Goal: Information Seeking & Learning: Learn about a topic

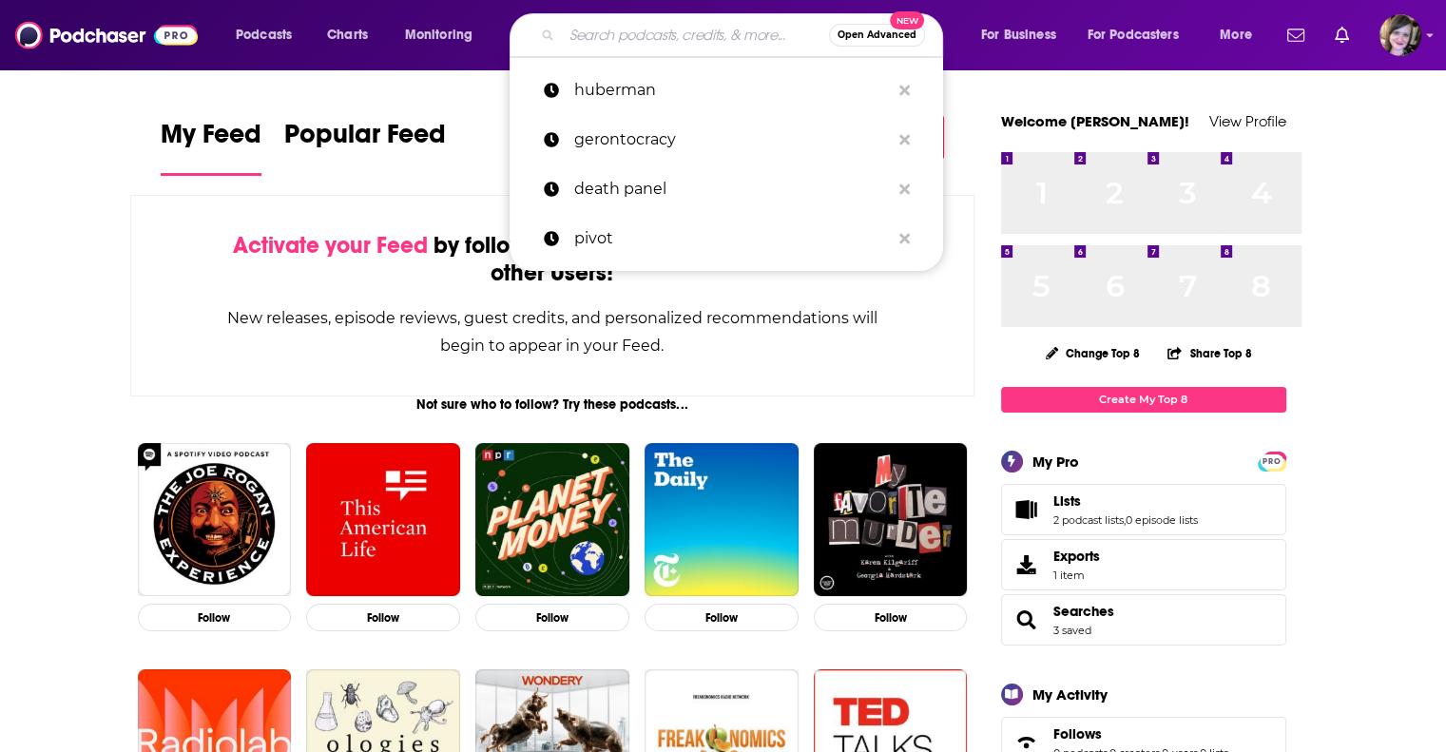
click at [681, 41] on input "Search podcasts, credits, & more..." at bounding box center [695, 35] width 267 height 30
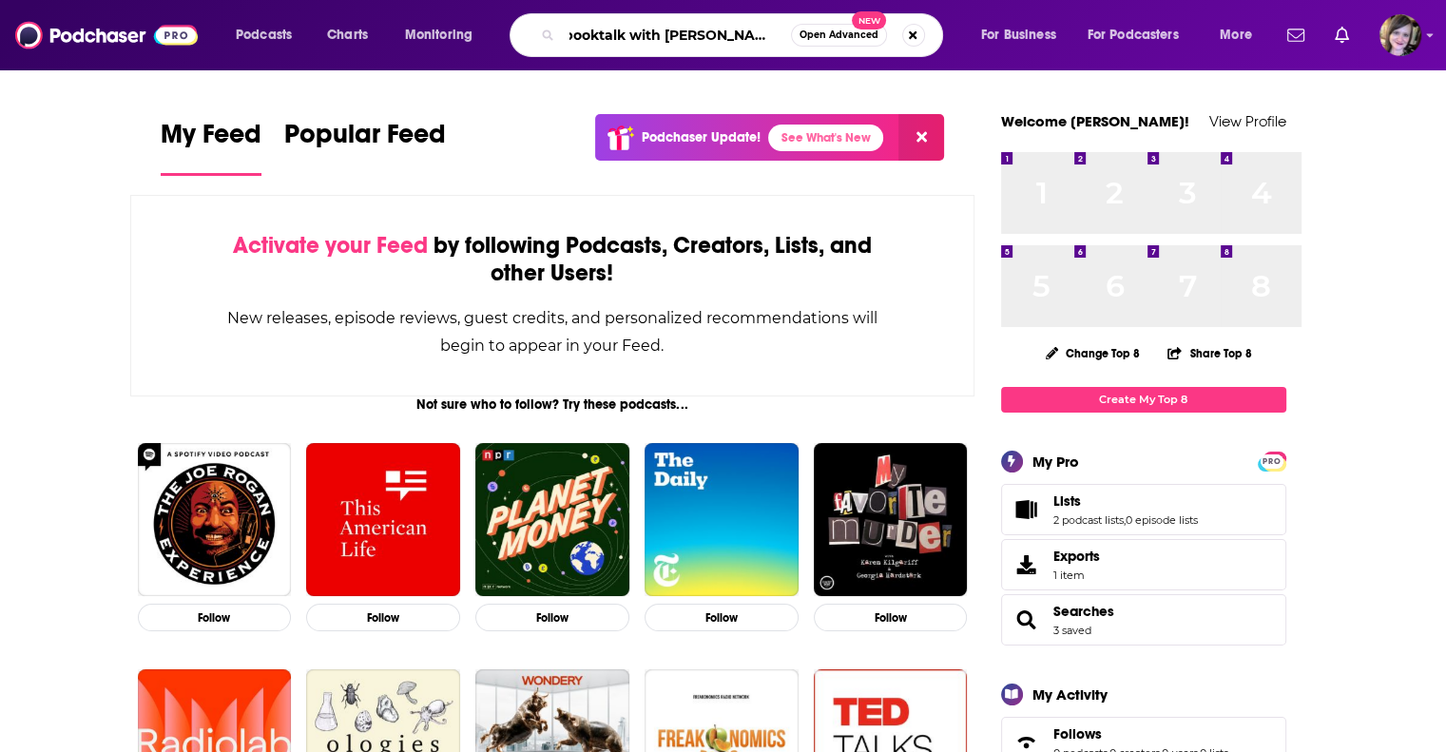
scroll to position [0, 166]
type input "booktalk with [PERSON_NAME]"
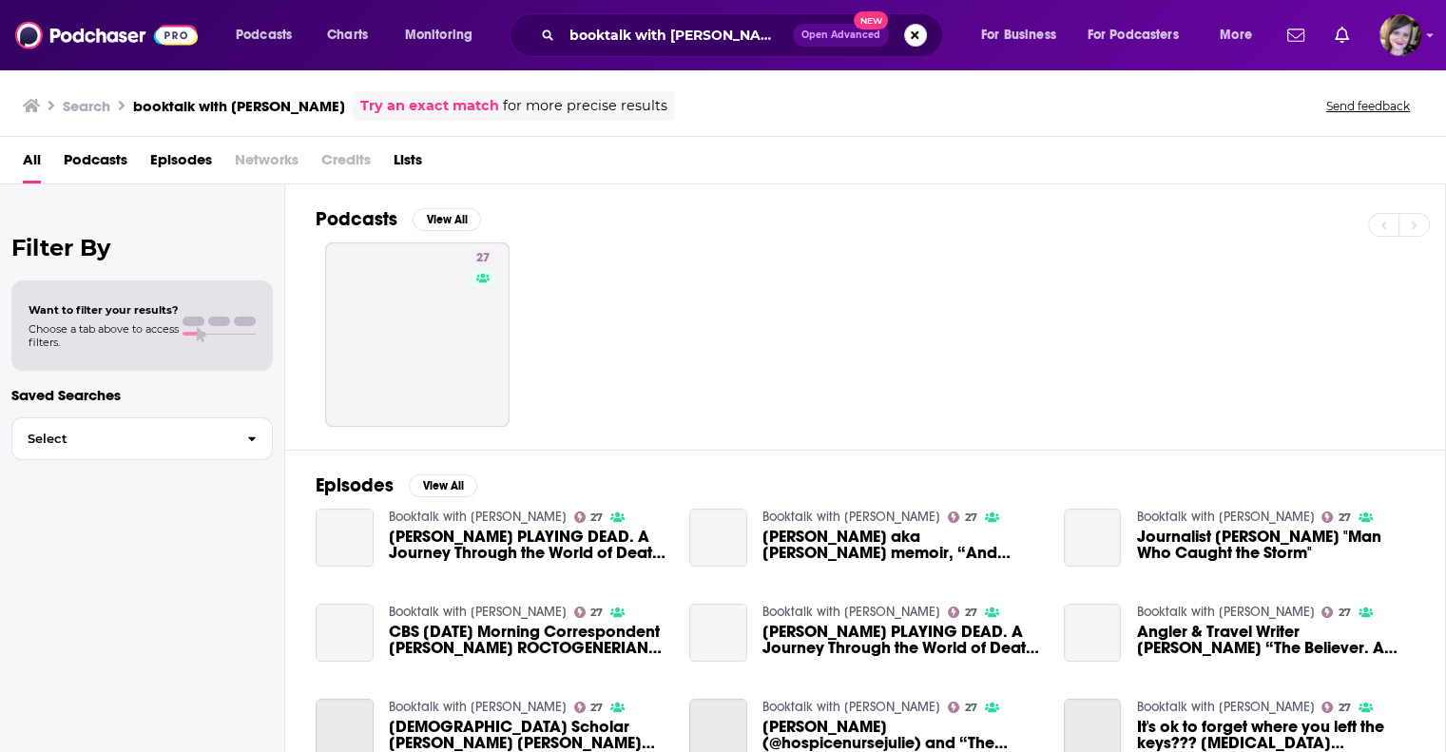
click at [904, 31] on button "Search podcasts, credits, & more..." at bounding box center [915, 35] width 23 height 23
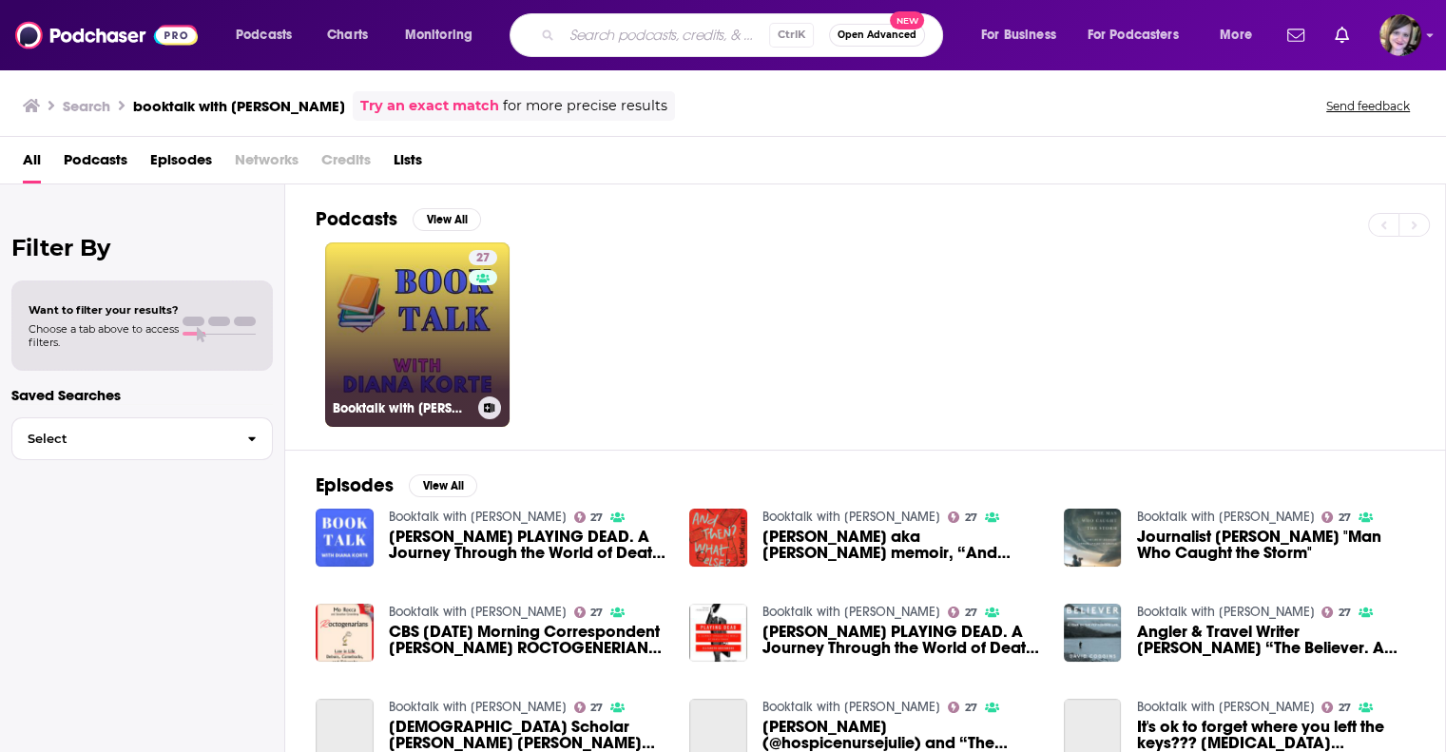
click at [463, 395] on link "27 Booktalk with [PERSON_NAME]" at bounding box center [417, 334] width 184 height 184
